Goal: Transaction & Acquisition: Purchase product/service

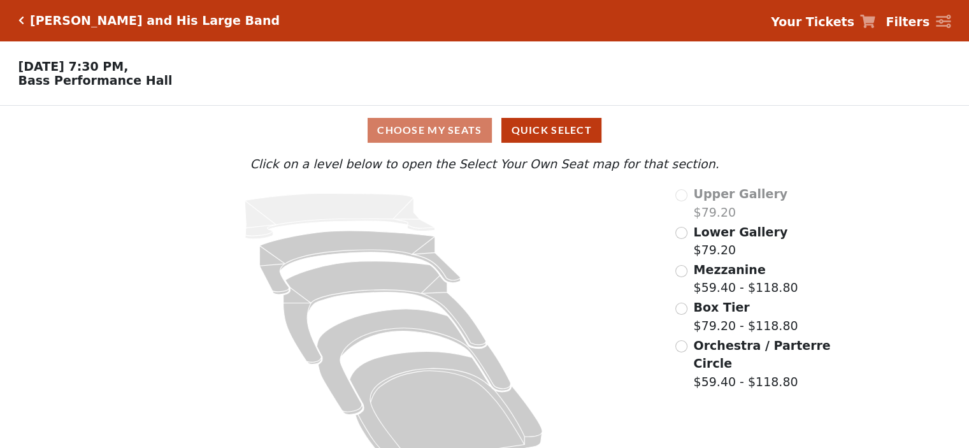
scroll to position [32, 0]
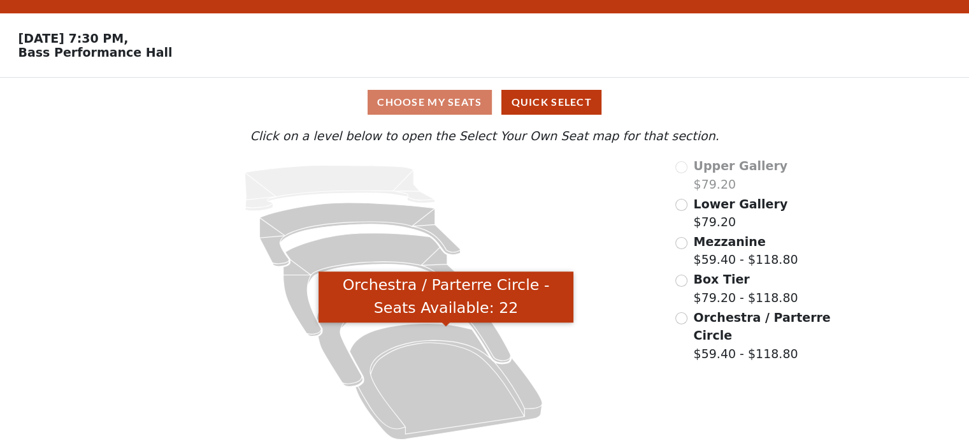
click at [416, 387] on icon "Orchestra / Parterre Circle - Seats Available: 22" at bounding box center [446, 381] width 192 height 116
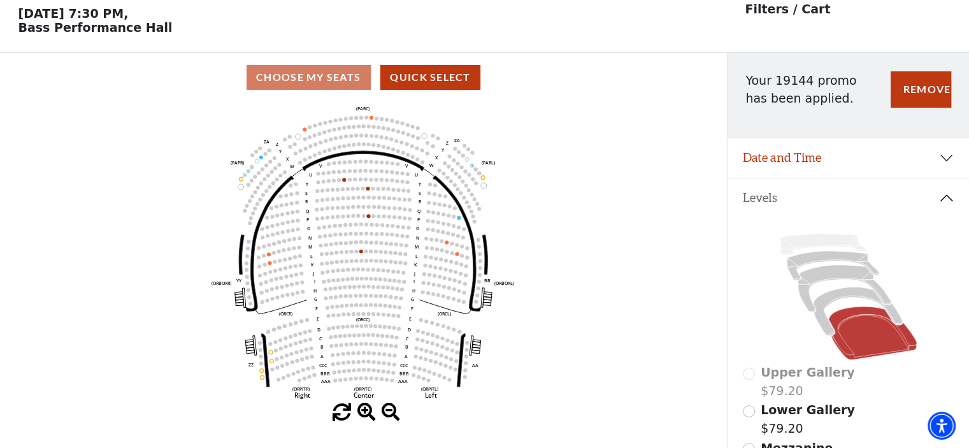
scroll to position [59, 0]
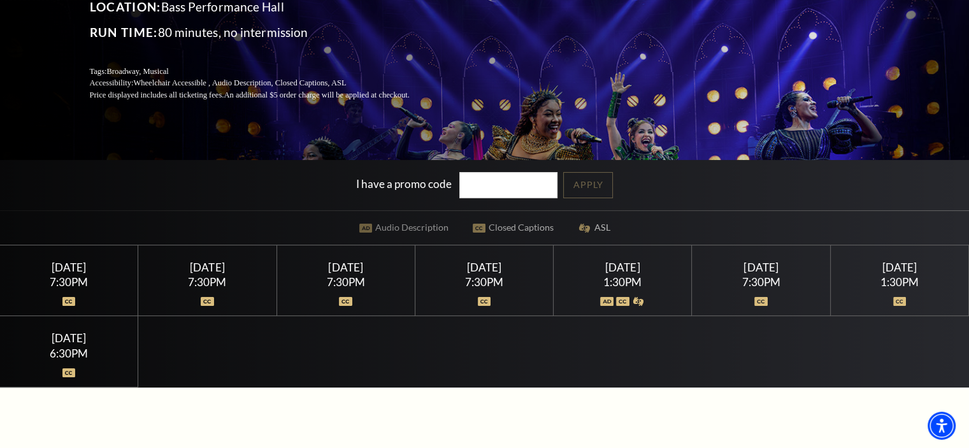
click at [516, 180] on input "I have a promo code" at bounding box center [508, 185] width 98 height 26
type input "19160"
click at [602, 183] on link "Apply" at bounding box center [588, 185] width 50 height 26
